Goal: Transaction & Acquisition: Subscribe to service/newsletter

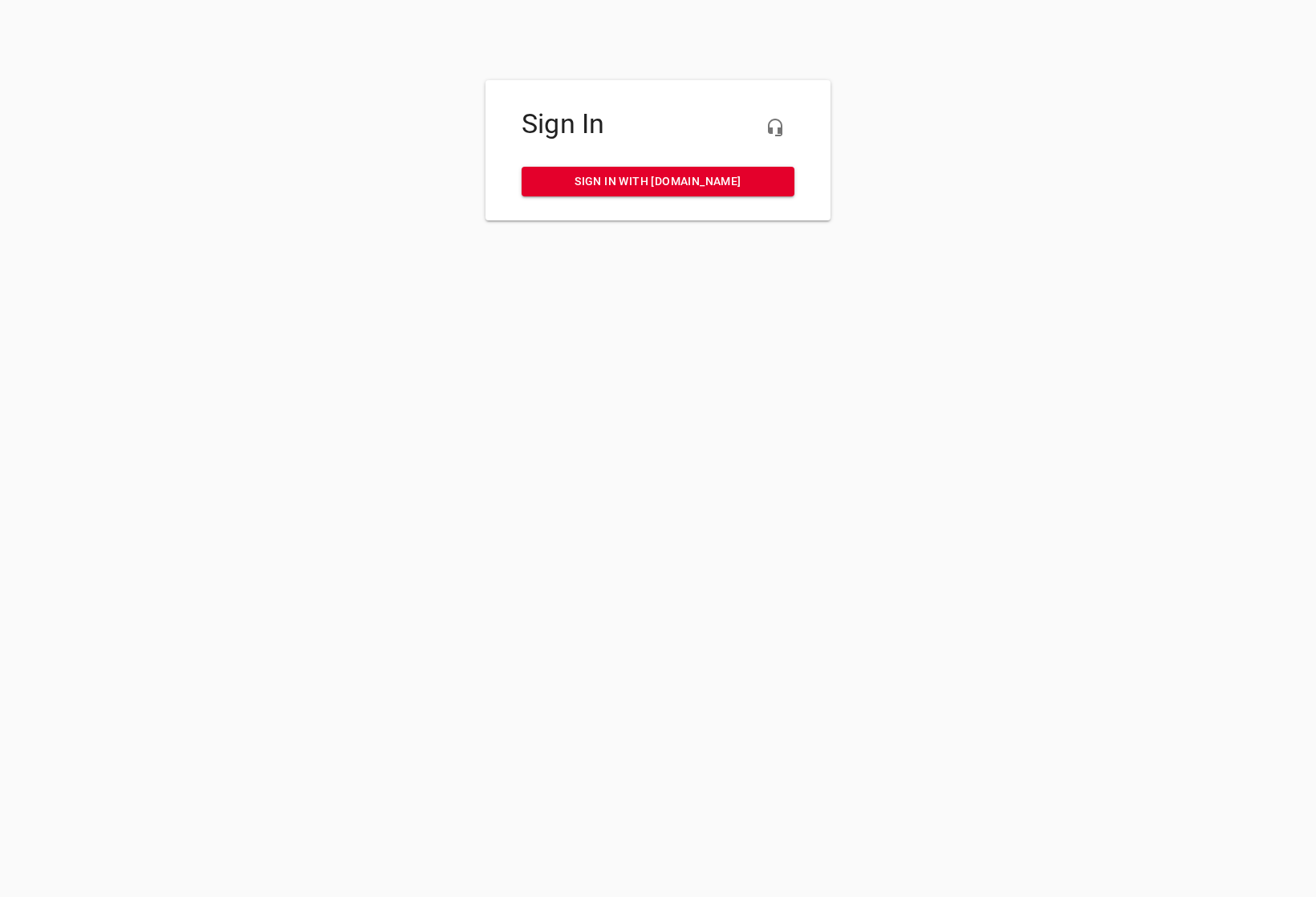
click at [671, 179] on span "Sign in with [DOMAIN_NAME]" at bounding box center [657, 182] width 247 height 20
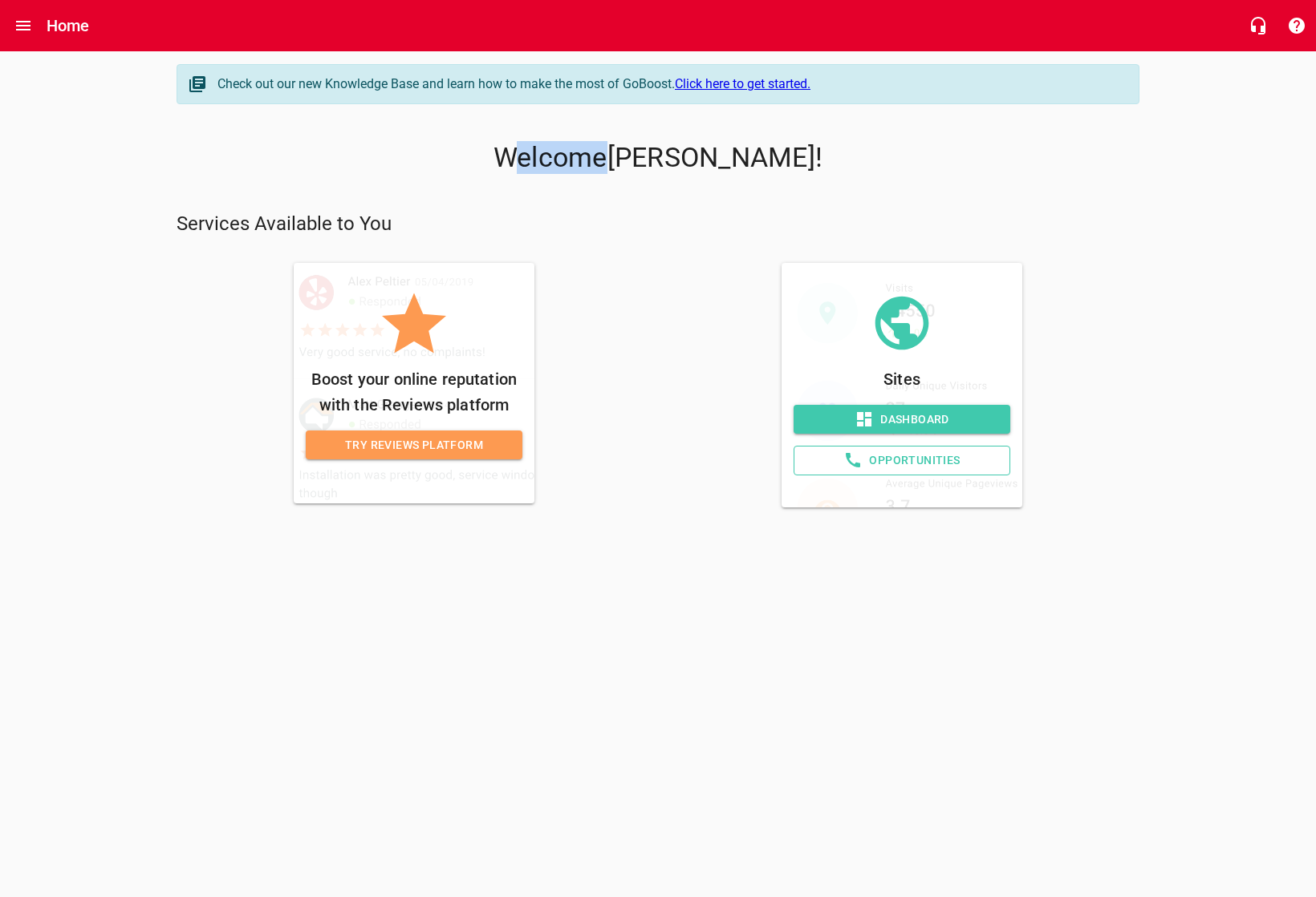
drag, startPoint x: 579, startPoint y: 157, endPoint x: 679, endPoint y: 164, distance: 100.2
click at [679, 164] on p "Welcome [PERSON_NAME] !" at bounding box center [657, 158] width 963 height 32
click at [570, 196] on div at bounding box center [658, 199] width 976 height 13
drag, startPoint x: 183, startPoint y: 227, endPoint x: 410, endPoint y: 232, distance: 227.1
click at [387, 227] on p "Services Available to You" at bounding box center [657, 224] width 963 height 25
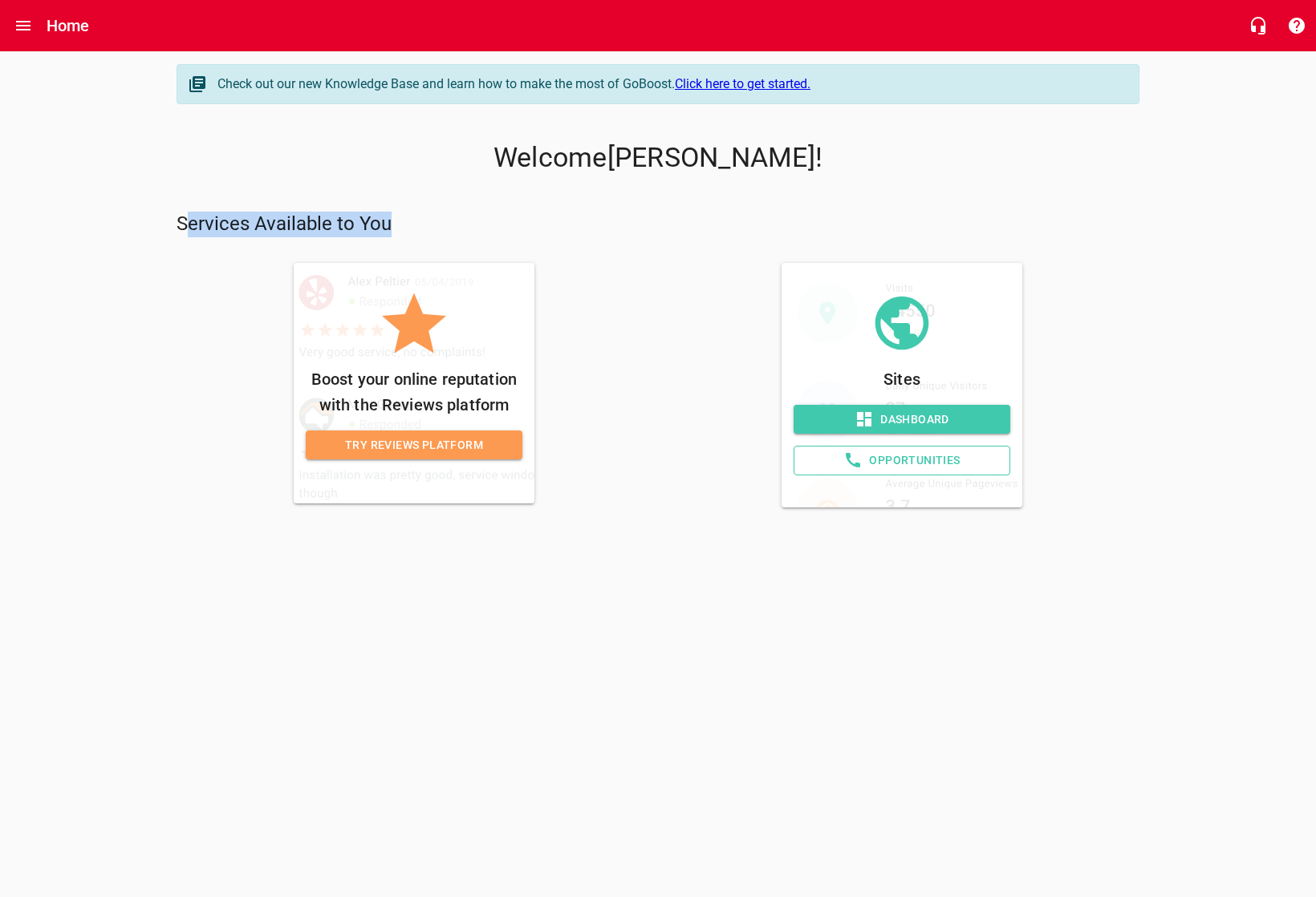
click at [560, 243] on div "Services Available to You" at bounding box center [658, 231] width 976 height 51
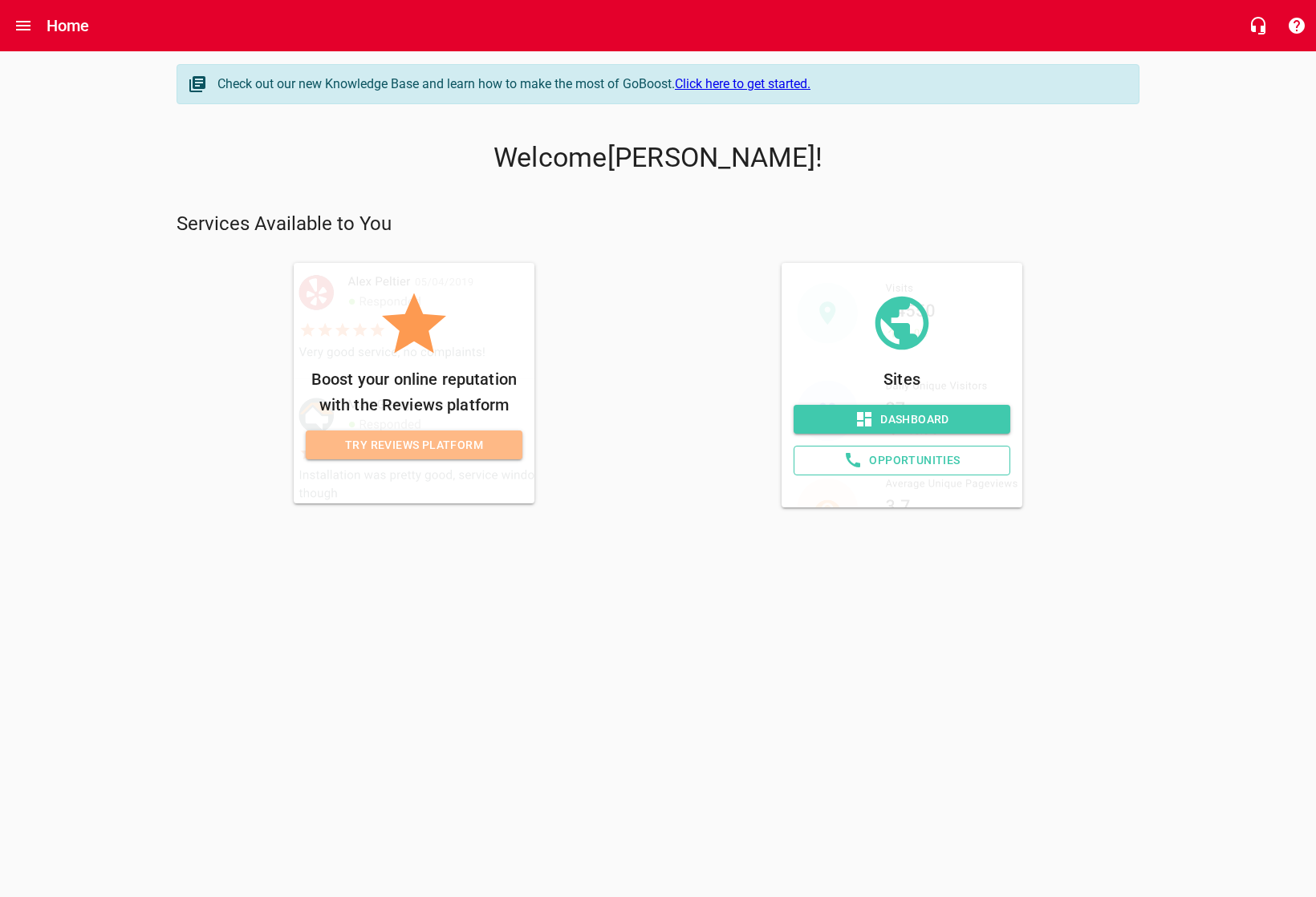
click at [365, 446] on span "Try Reviews Platform" at bounding box center [414, 446] width 191 height 20
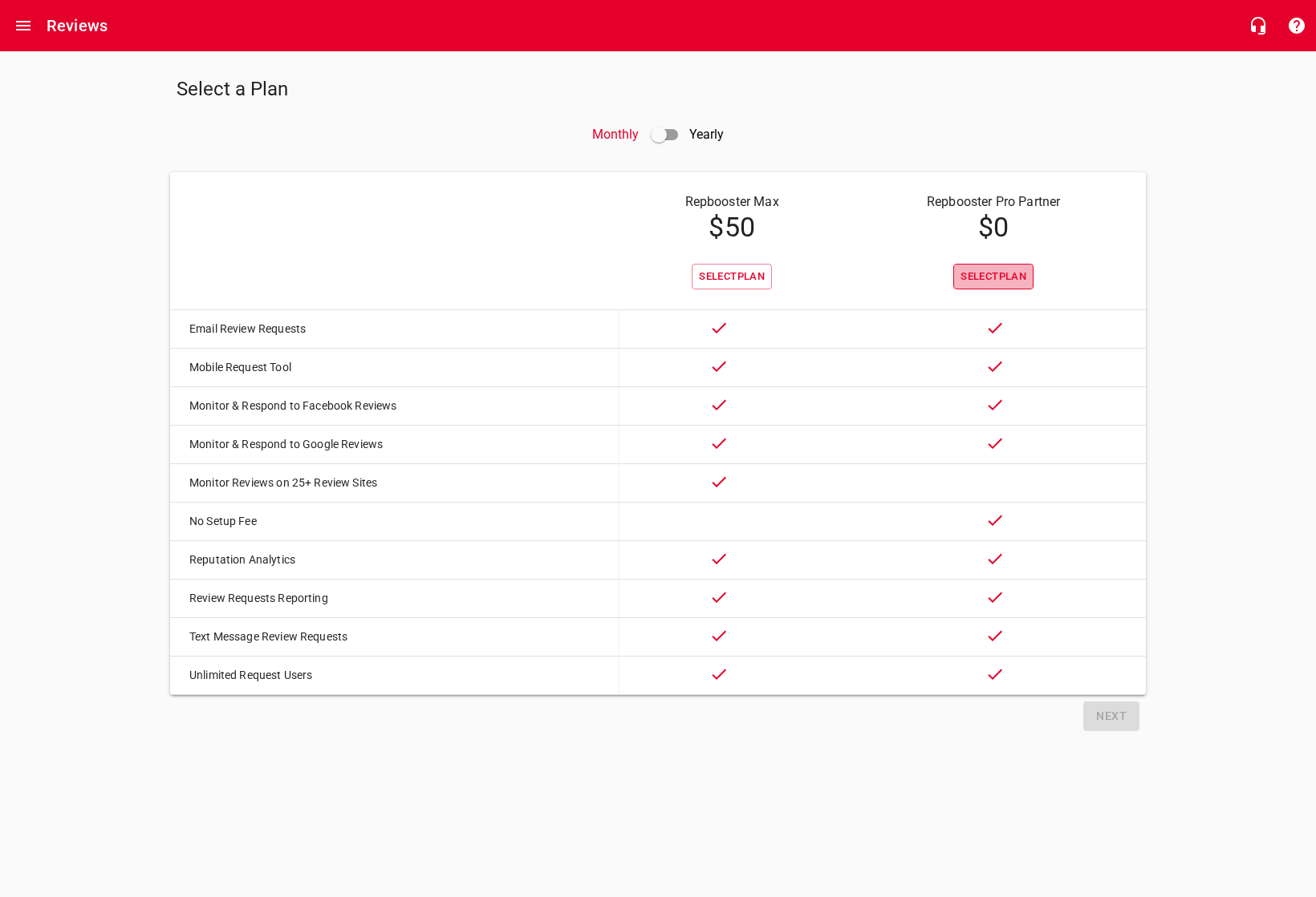
click at [990, 272] on span "Select Plan" at bounding box center [993, 277] width 66 height 19
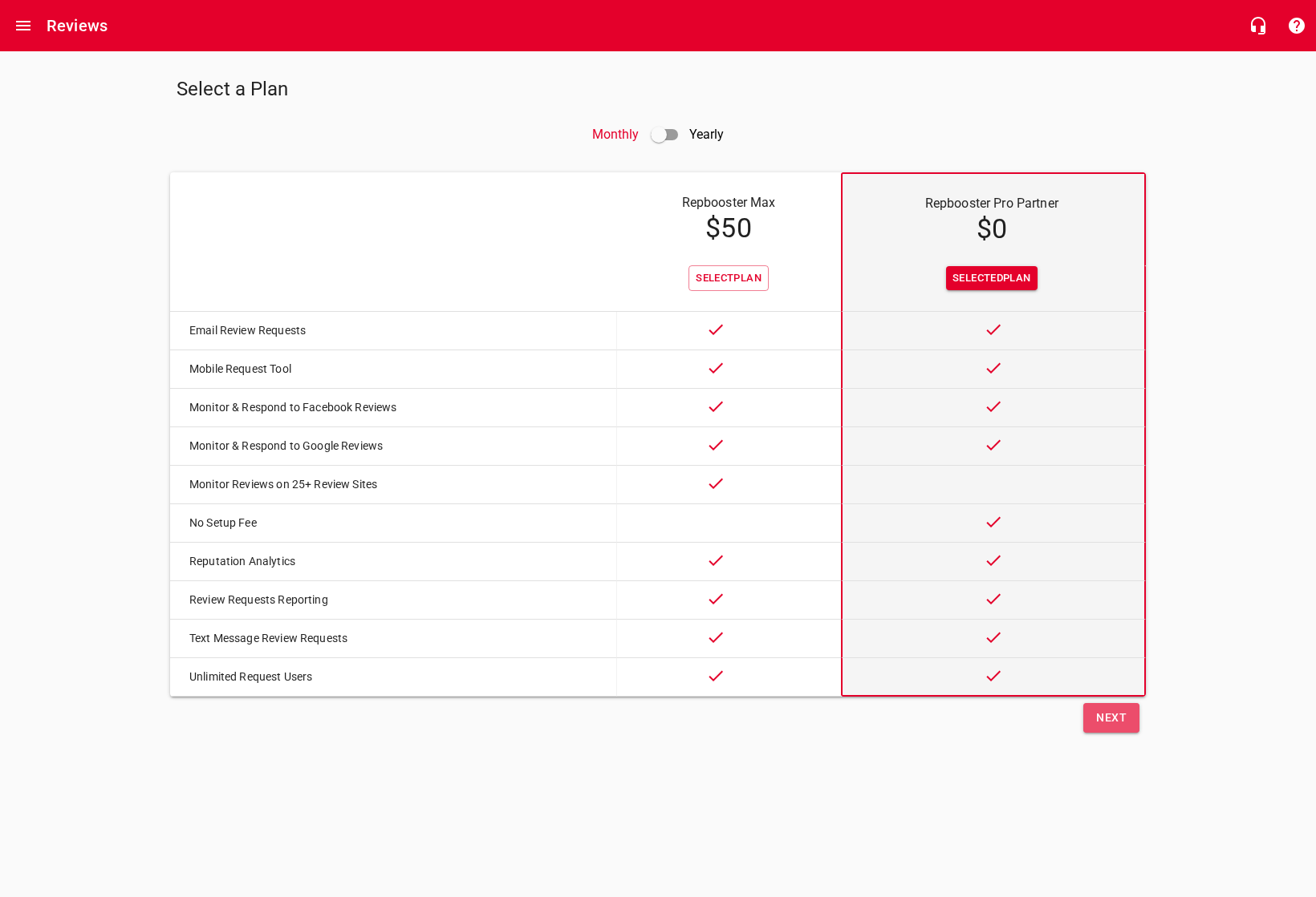
click at [1102, 729] on span "Next" at bounding box center [1111, 718] width 30 height 20
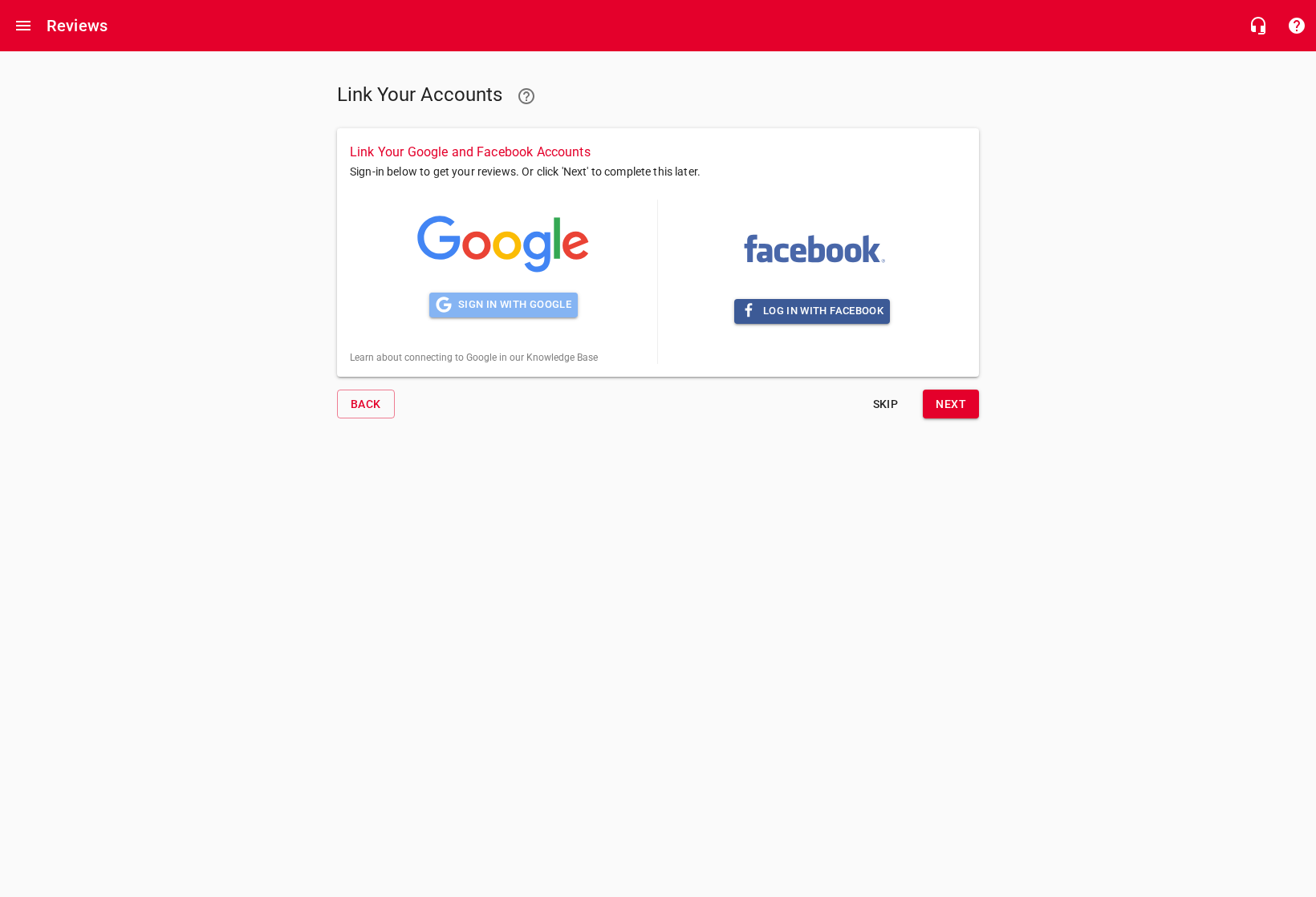
click at [480, 307] on span "Sign in with Google" at bounding box center [503, 305] width 136 height 19
click at [583, 462] on html "Reviews Link Your Accounts Link Your Google and Facebook Accounts Sign-in below…" at bounding box center [658, 231] width 1316 height 462
